Goal: Transaction & Acquisition: Purchase product/service

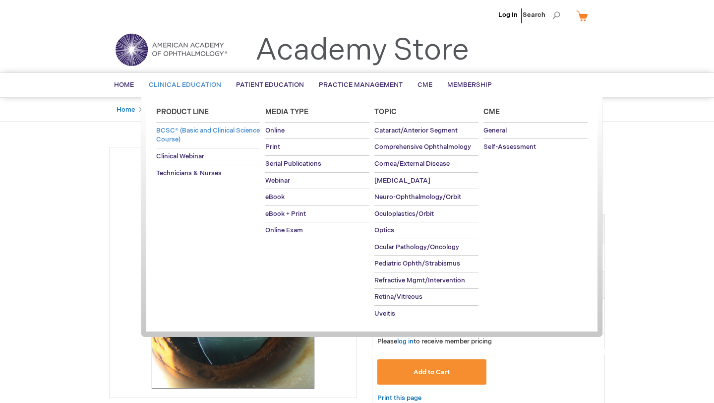
click at [185, 136] on span "BCSC® (Basic and Clinical Science Course)" at bounding box center [208, 134] width 104 height 17
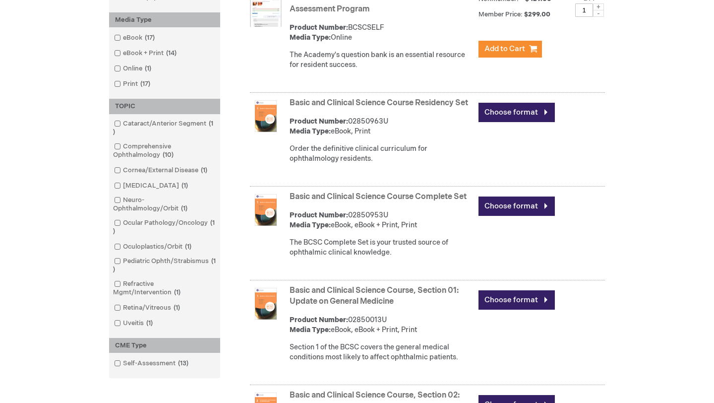
scroll to position [252, 0]
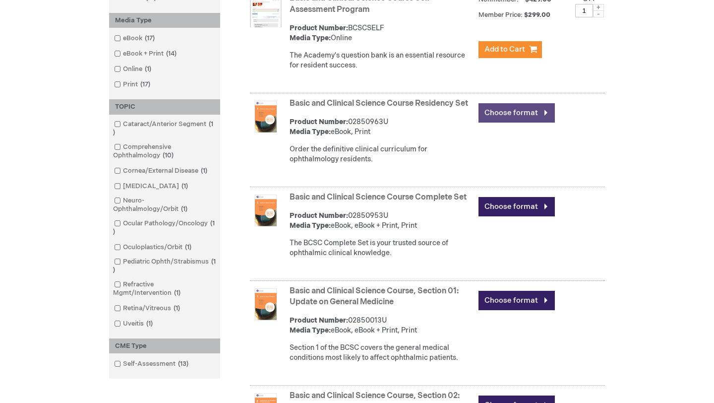
click at [509, 105] on link "Choose format" at bounding box center [516, 112] width 76 height 19
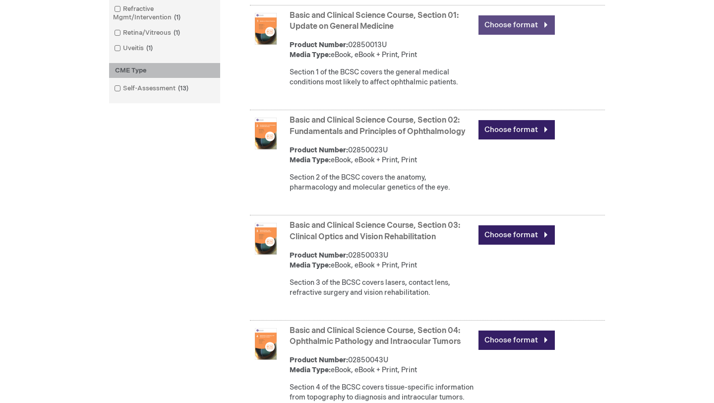
scroll to position [526, 0]
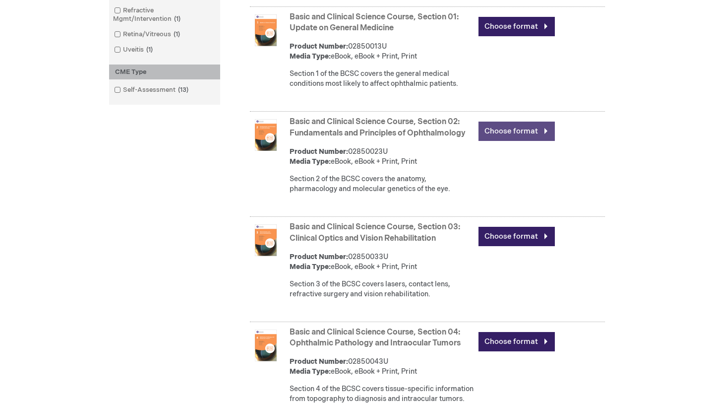
click at [516, 141] on link "Choose format" at bounding box center [516, 130] width 76 height 19
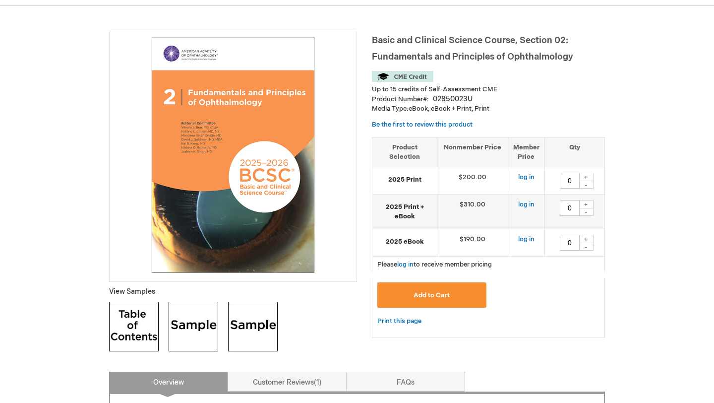
scroll to position [128, 0]
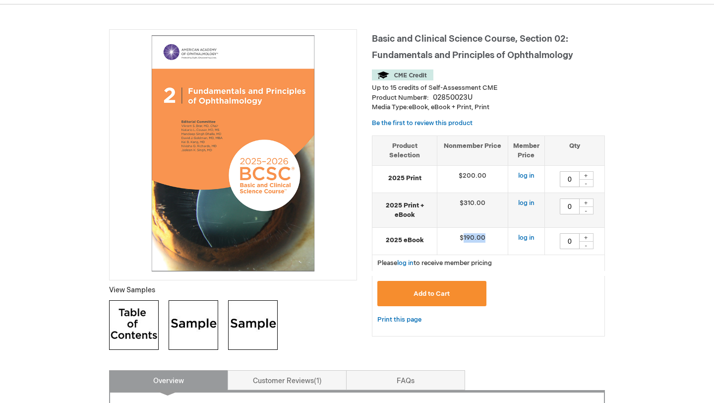
drag, startPoint x: 463, startPoint y: 238, endPoint x: 485, endPoint y: 239, distance: 22.3
click at [485, 239] on td "$190.00" at bounding box center [472, 241] width 71 height 27
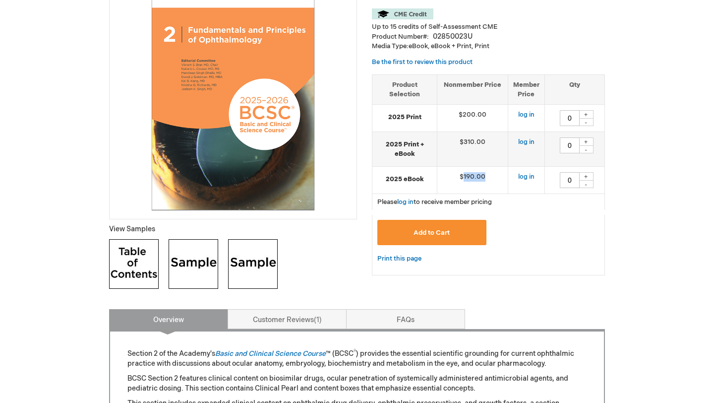
scroll to position [0, 0]
